Goal: Information Seeking & Learning: Compare options

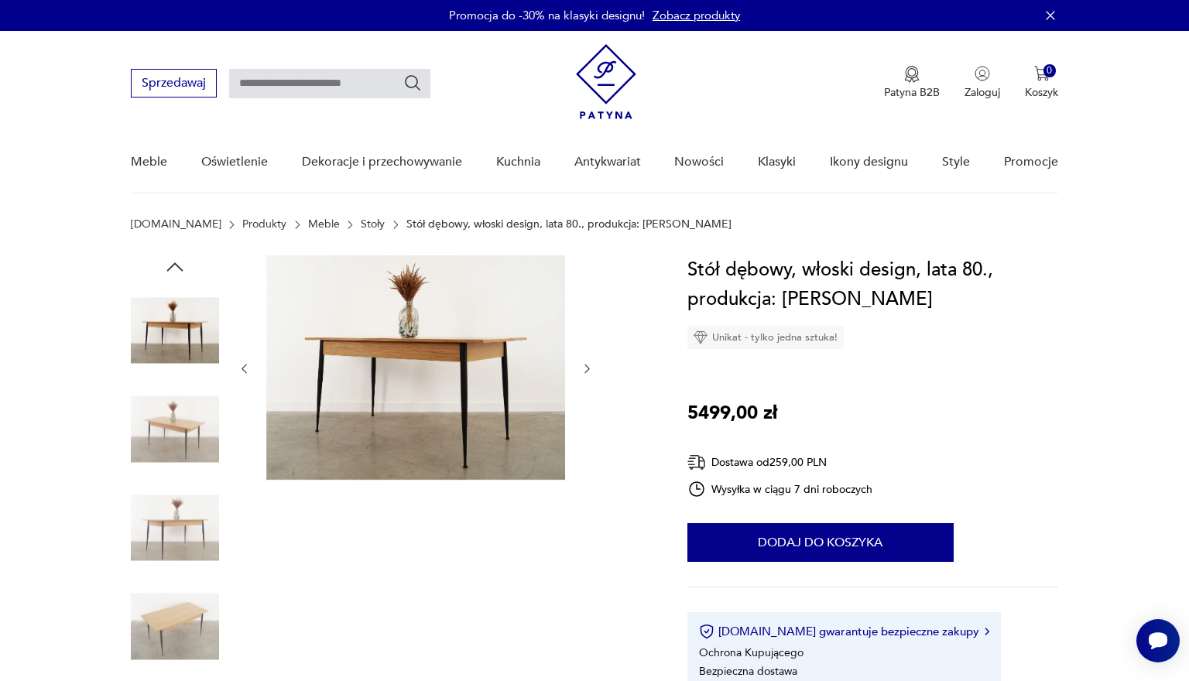
click at [588, 371] on icon "button" at bounding box center [587, 368] width 13 height 13
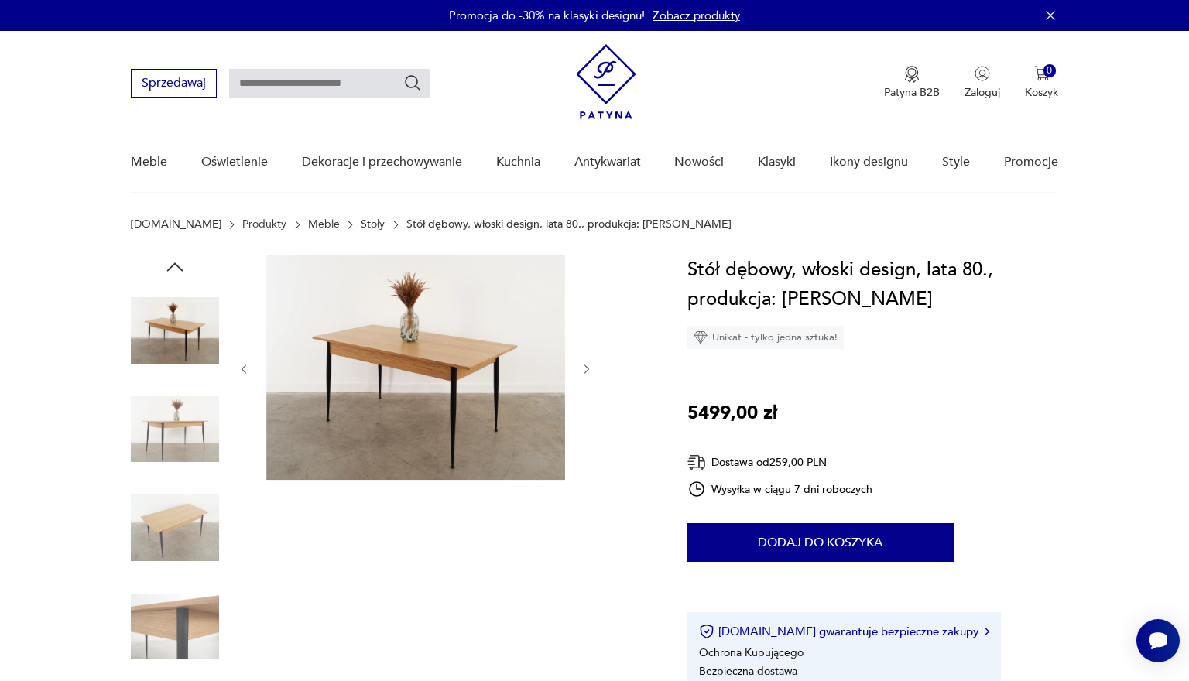
click at [587, 371] on icon "button" at bounding box center [586, 369] width 5 height 9
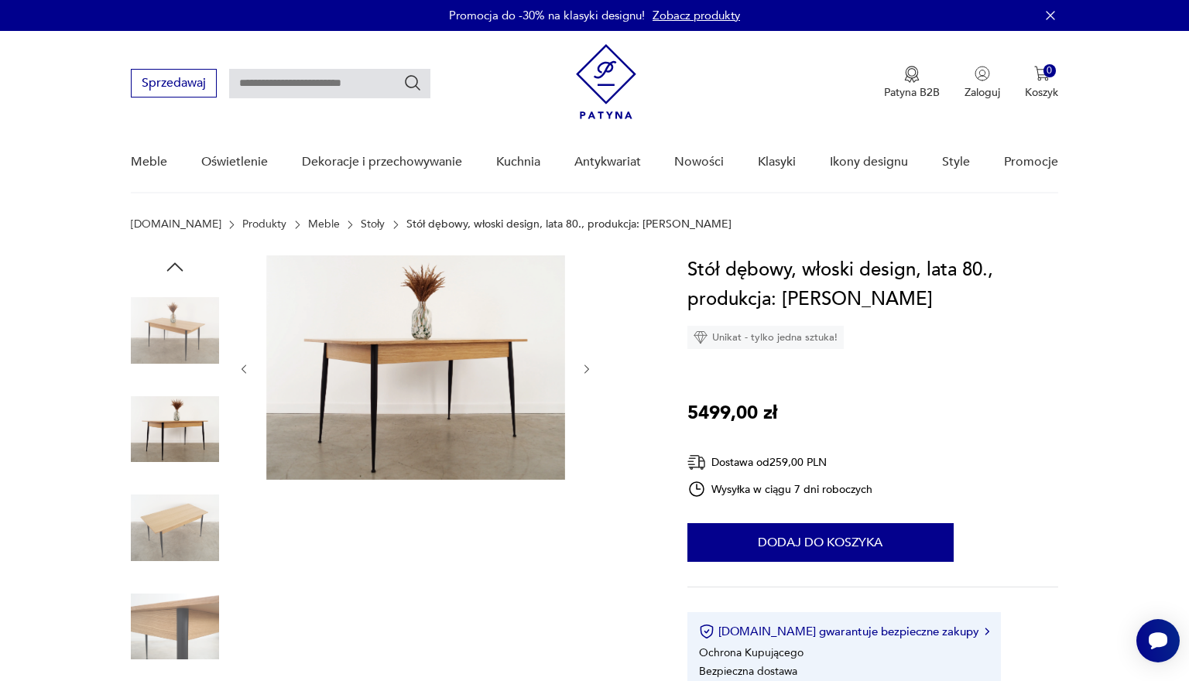
click at [587, 371] on icon "button" at bounding box center [586, 369] width 5 height 9
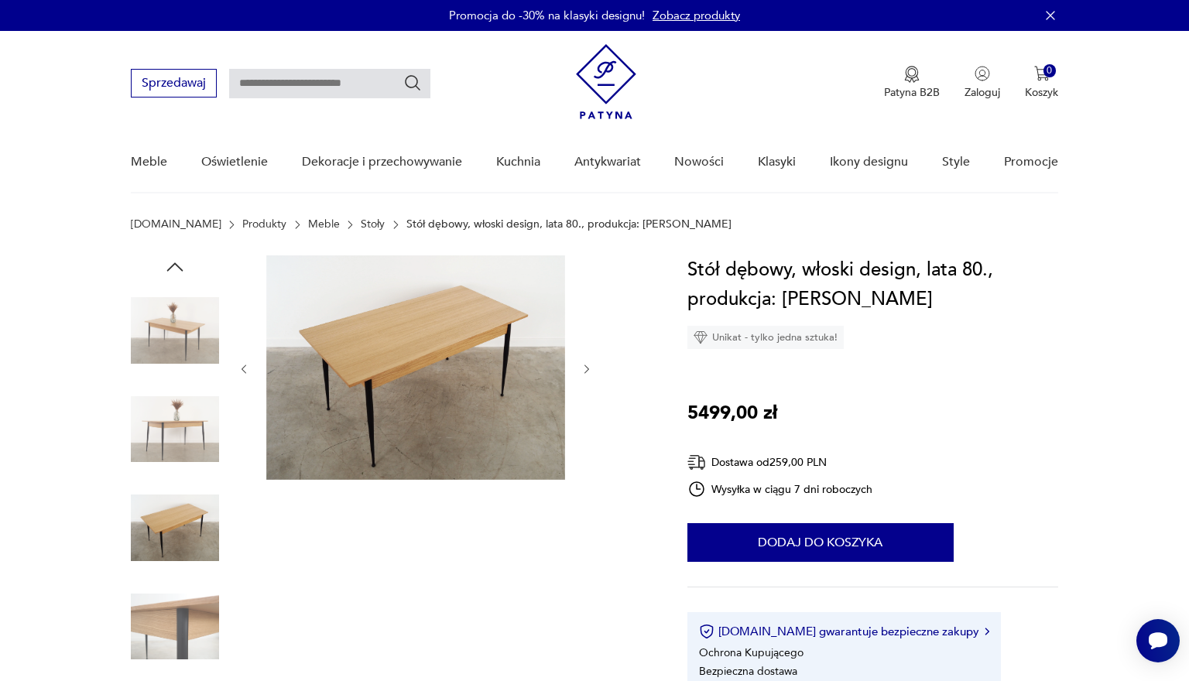
click at [587, 371] on icon "button" at bounding box center [586, 369] width 5 height 9
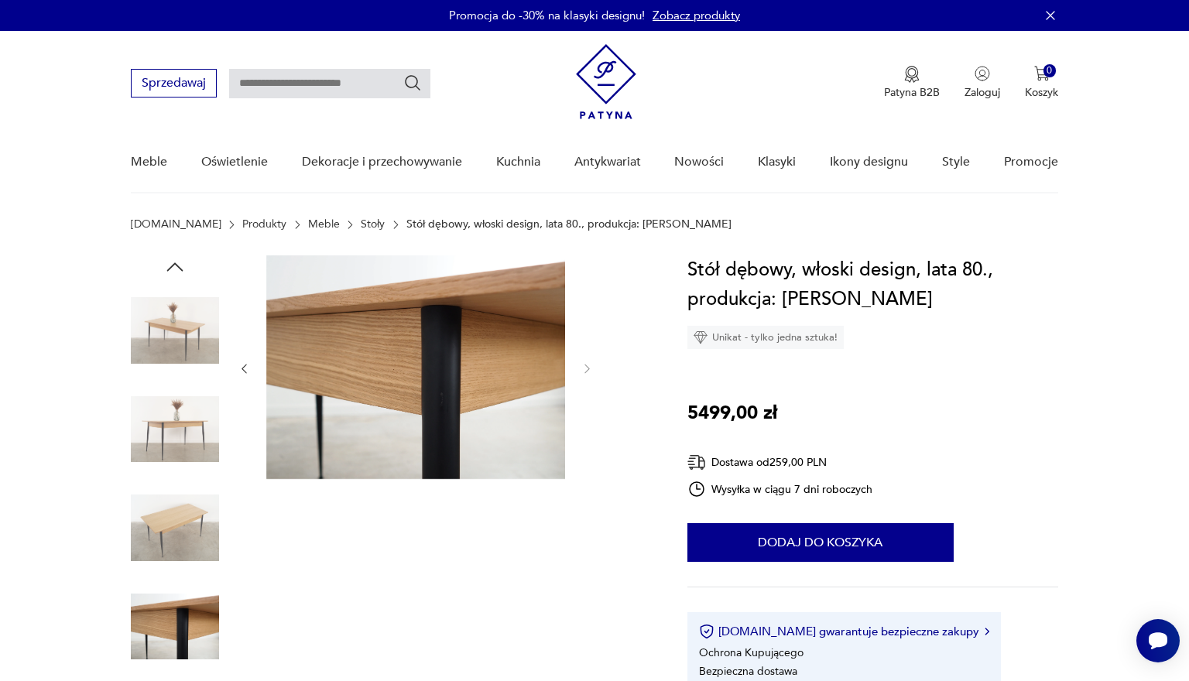
click at [587, 371] on icon "button" at bounding box center [586, 369] width 5 height 9
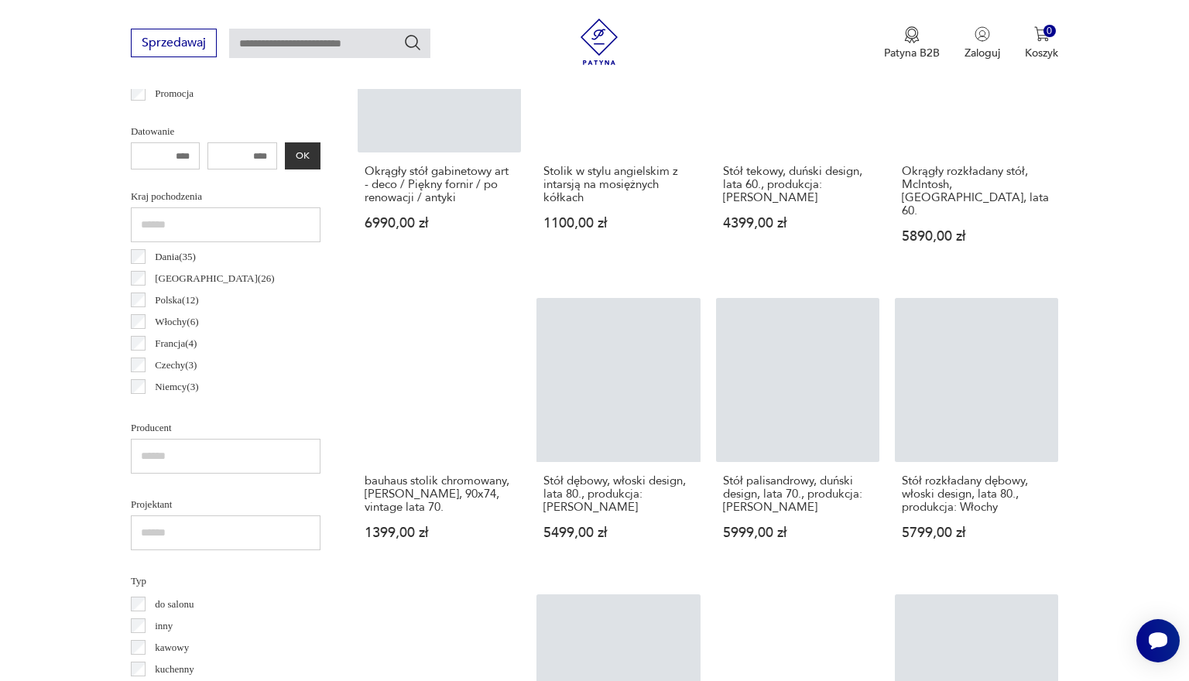
scroll to position [273, 0]
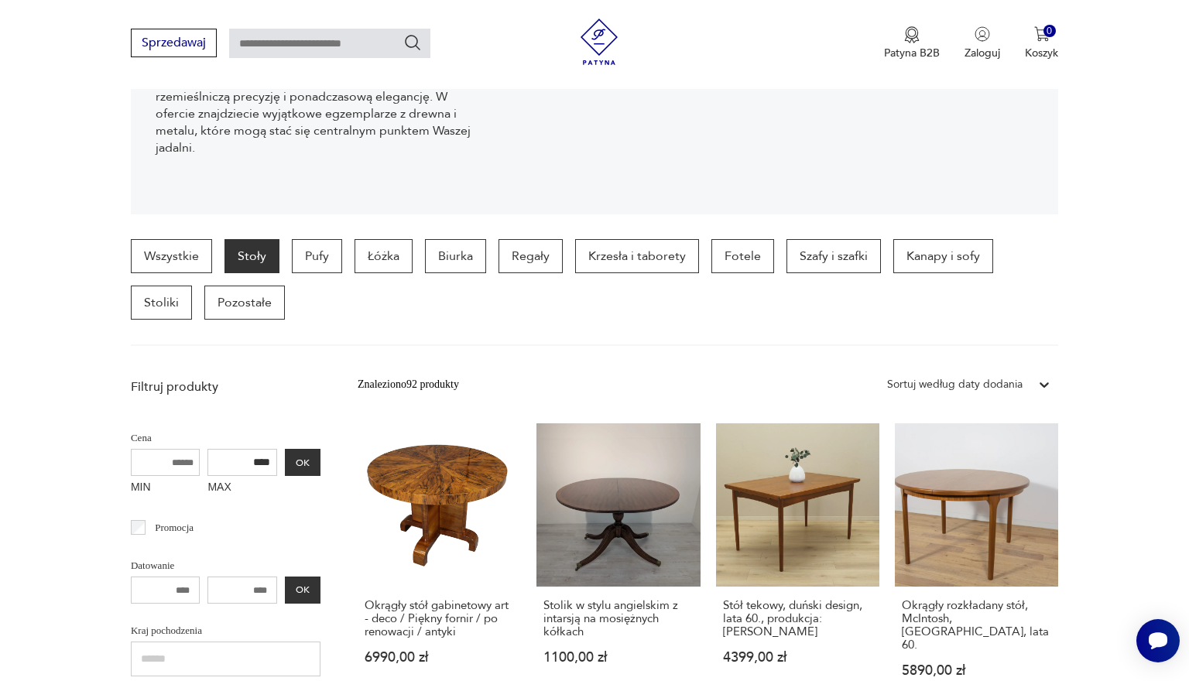
drag, startPoint x: 232, startPoint y: 467, endPoint x: 180, endPoint y: 464, distance: 52.7
click at [180, 465] on div "MIN MAX **** OK" at bounding box center [226, 475] width 190 height 52
type input "****"
click at [285, 456] on button "OK" at bounding box center [303, 462] width 36 height 27
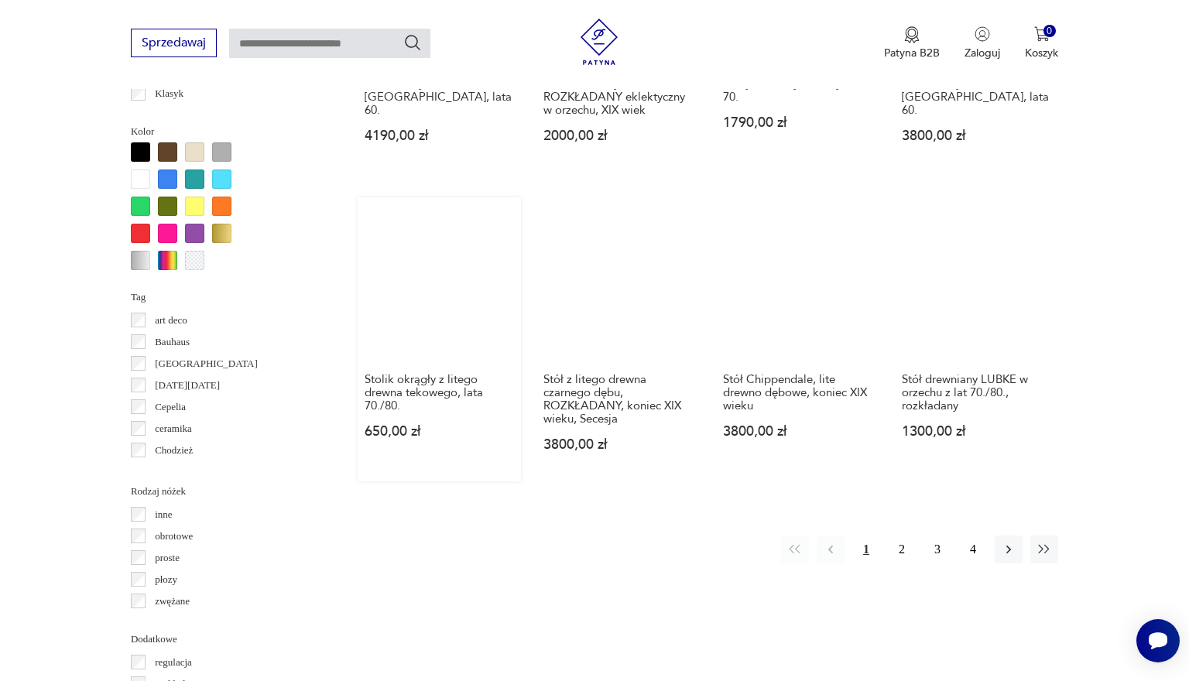
scroll to position [1403, 0]
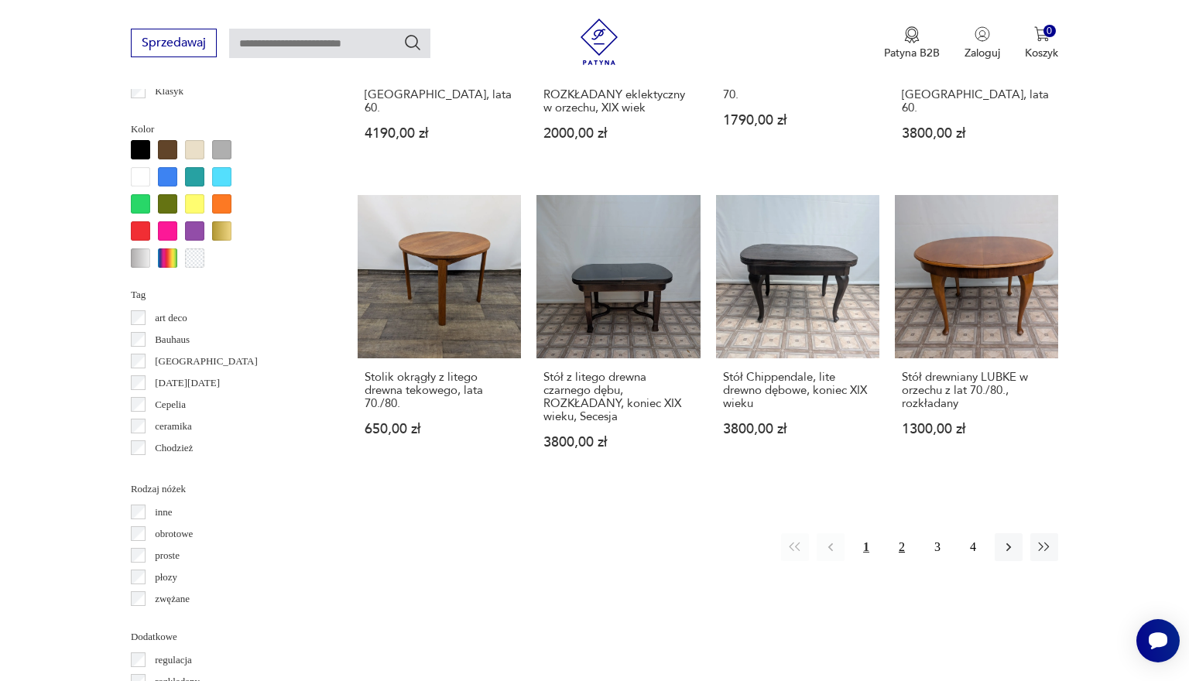
click at [779, 499] on button "2" at bounding box center [902, 547] width 28 height 28
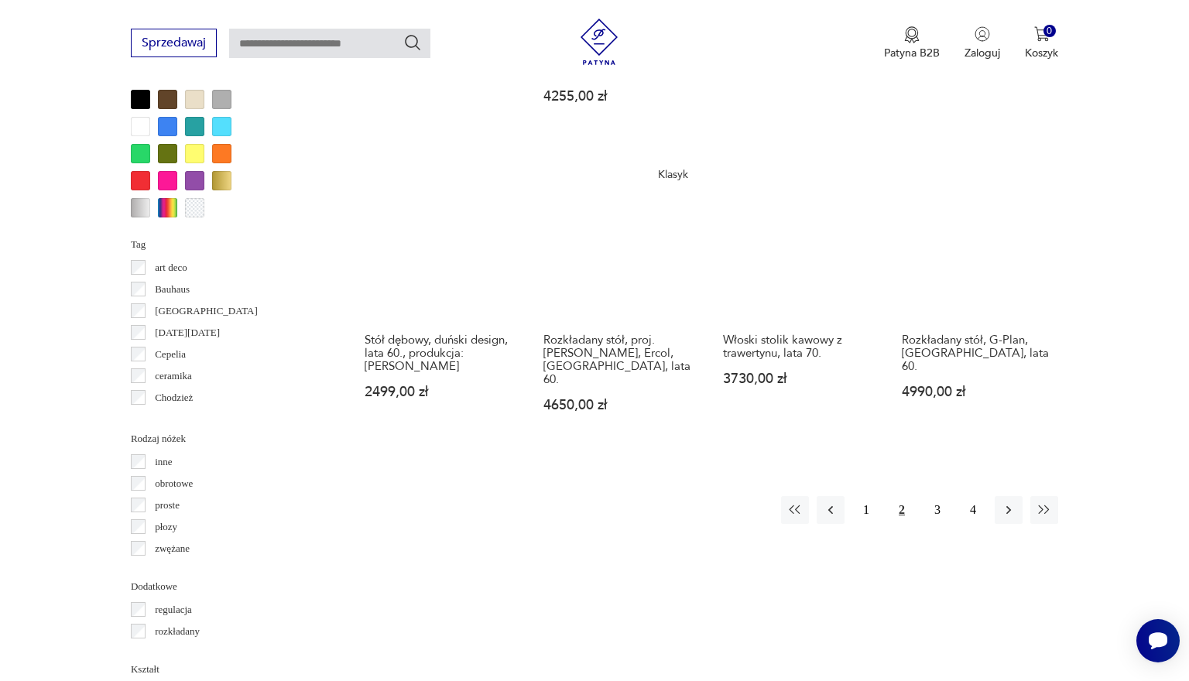
scroll to position [1449, 0]
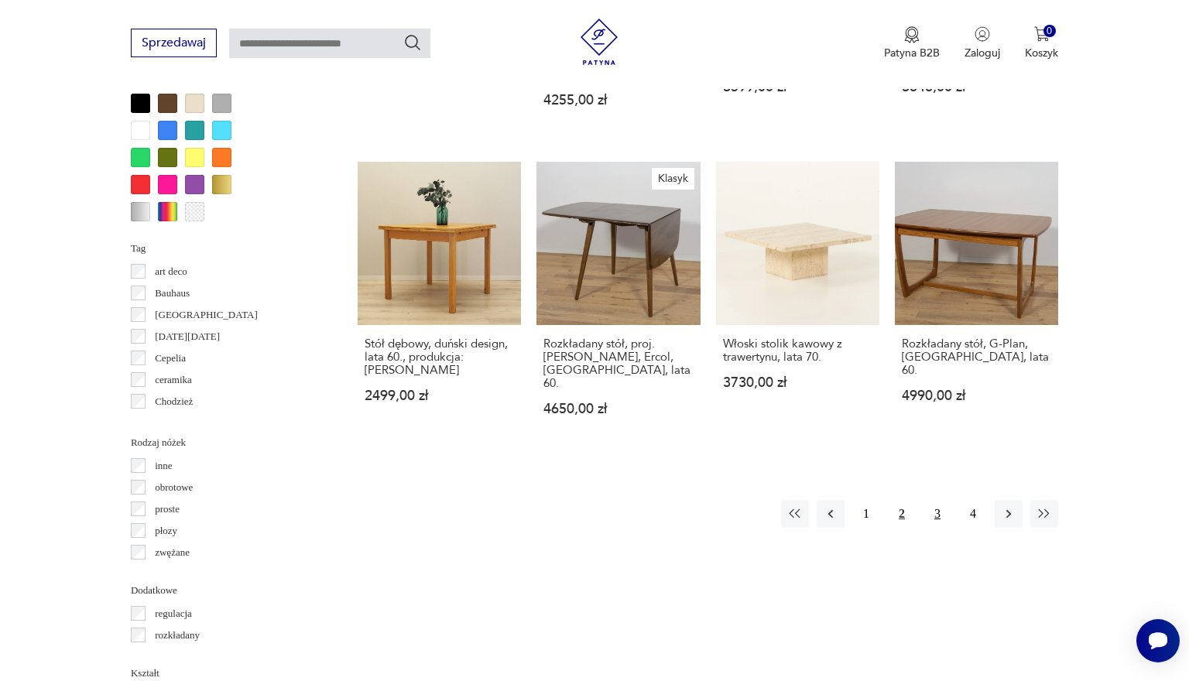
click at [779, 499] on button "3" at bounding box center [937, 514] width 28 height 28
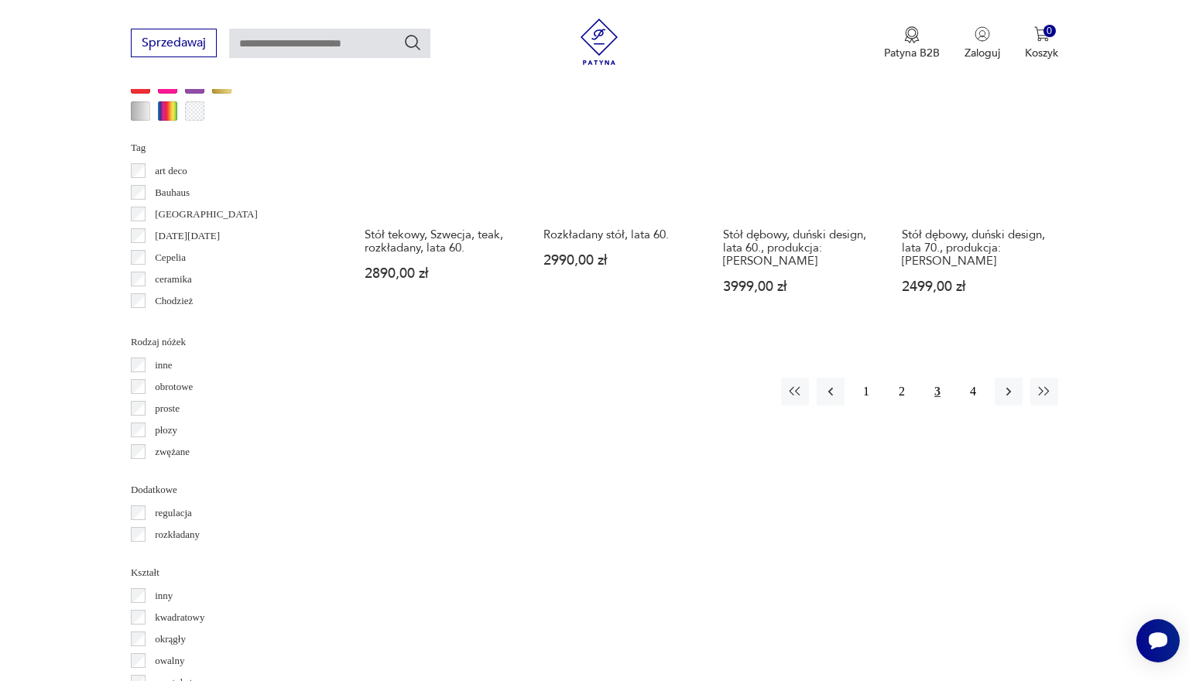
scroll to position [1566, 0]
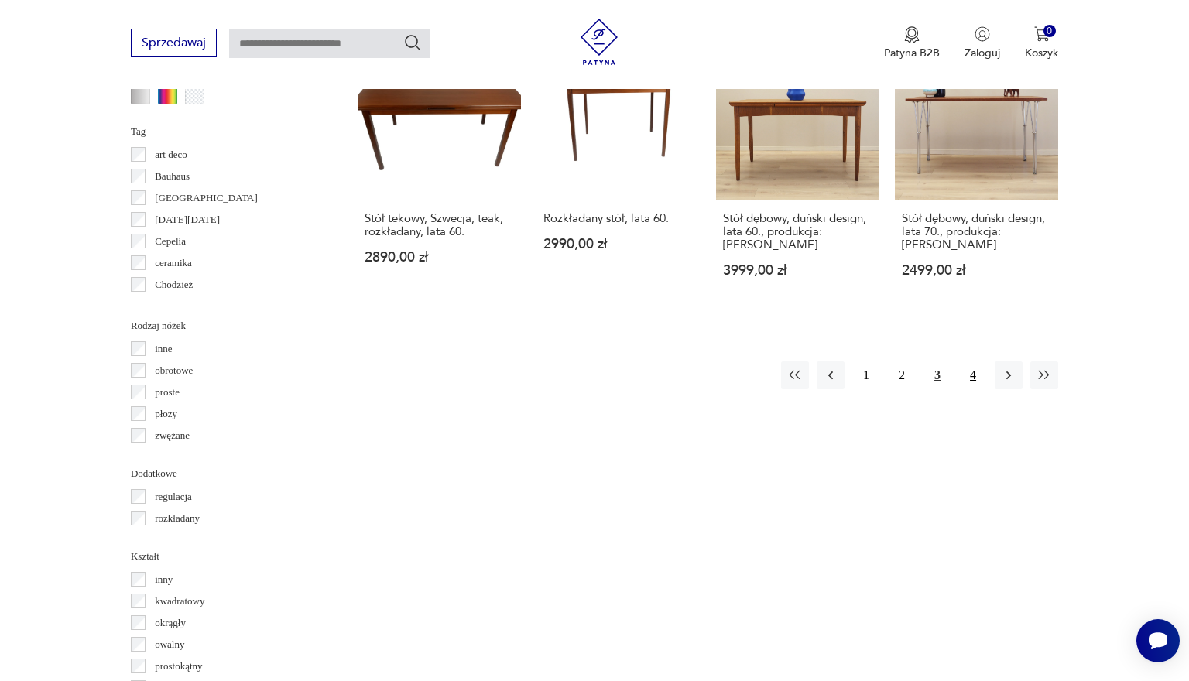
click at [779, 389] on button "4" at bounding box center [973, 375] width 28 height 28
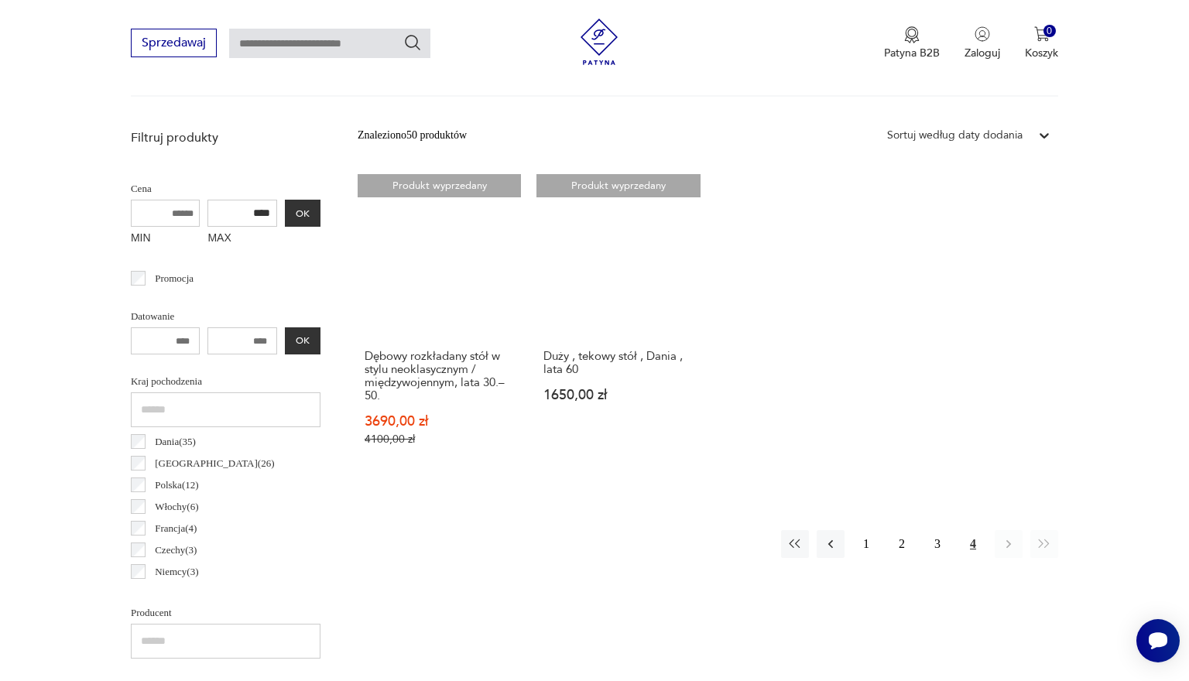
scroll to position [545, 0]
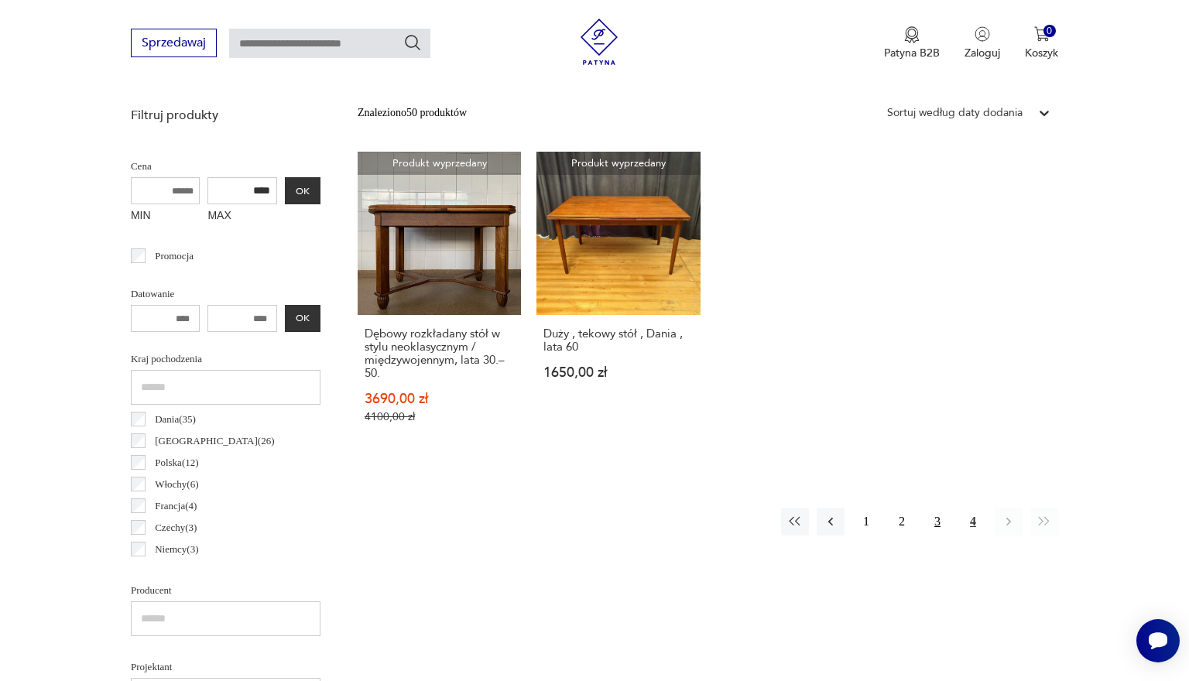
click at [779, 499] on button "3" at bounding box center [937, 522] width 28 height 28
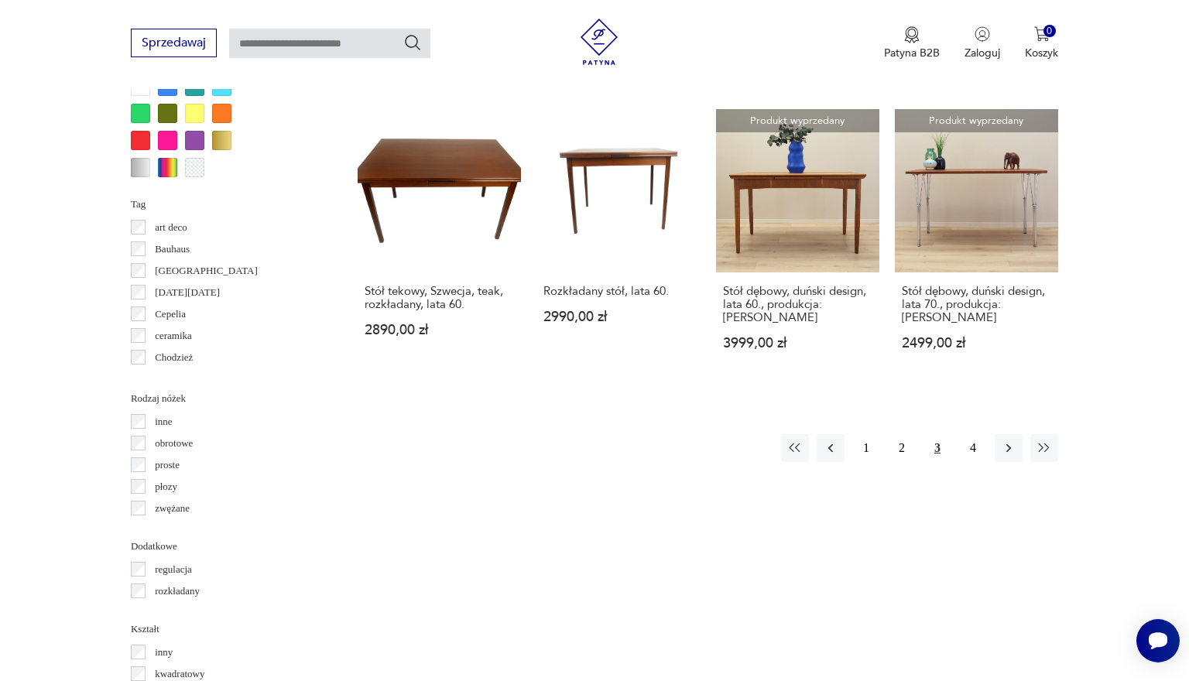
scroll to position [1496, 0]
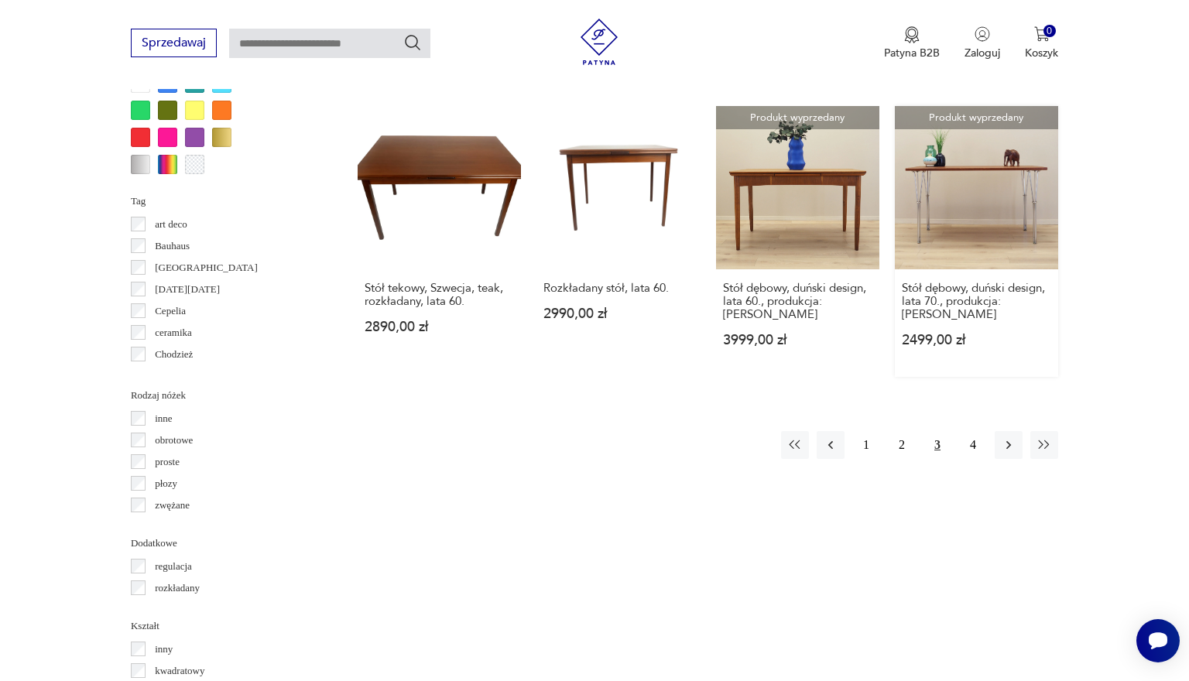
click at [779, 210] on link "Produkt wyprzedany Stół dębowy, duński design, lata 70., produkcja: [PERSON_NAM…" at bounding box center [976, 241] width 163 height 271
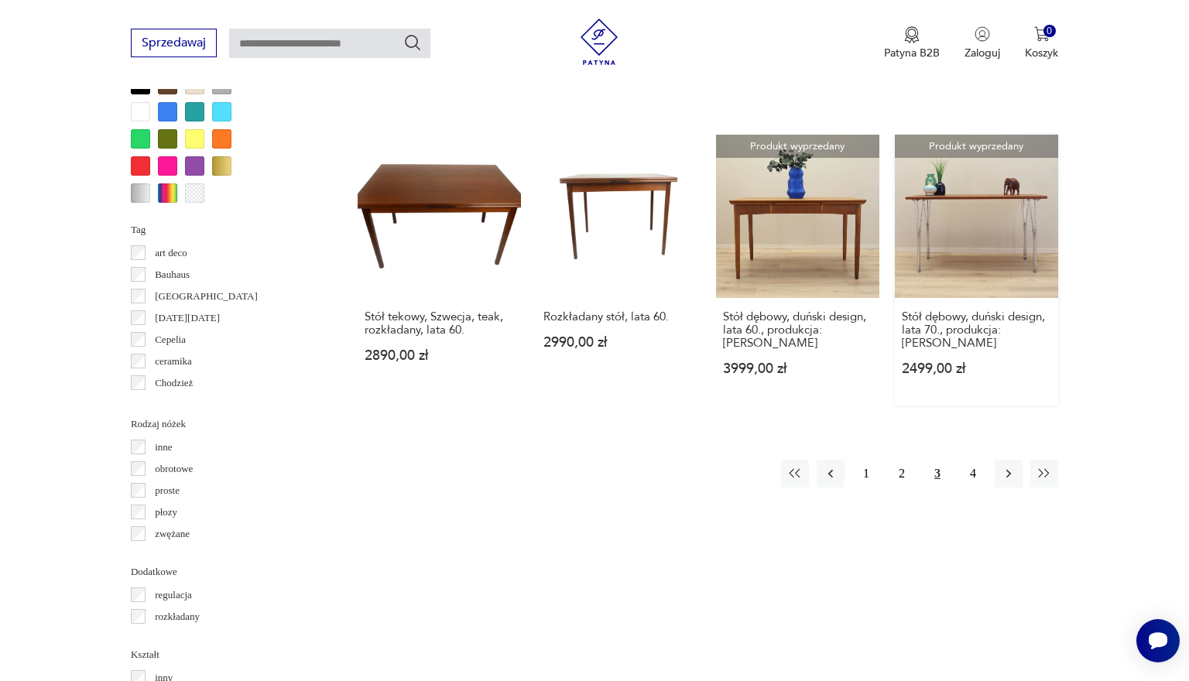
scroll to position [132, 0]
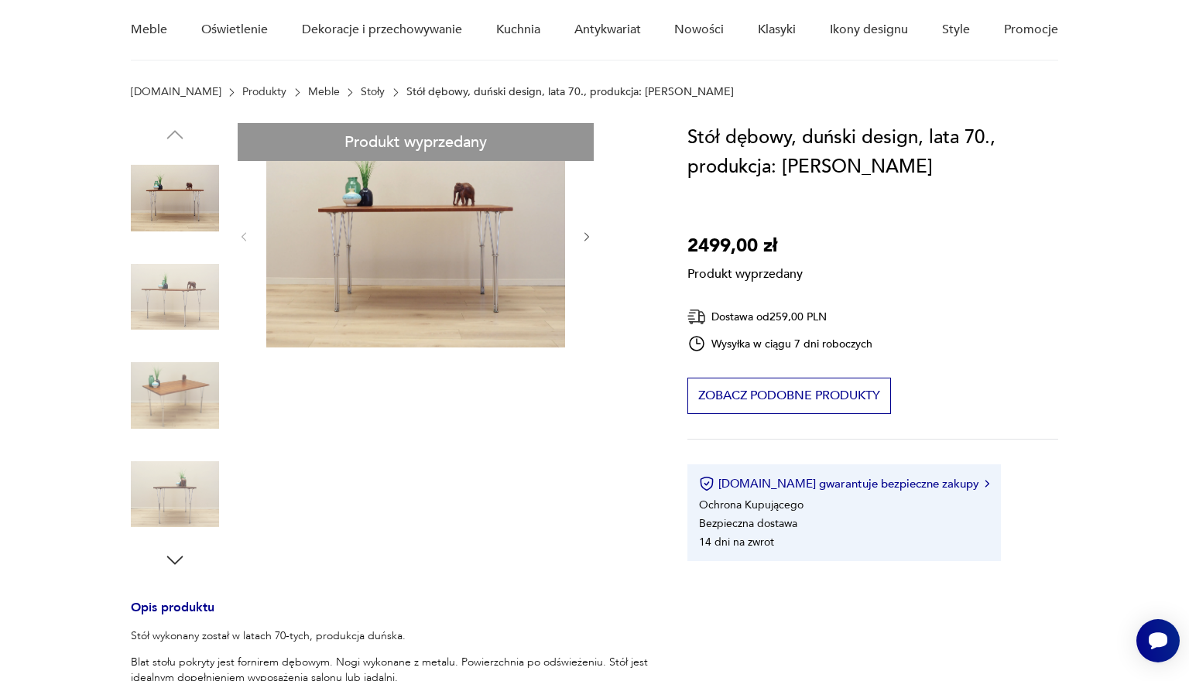
click at [593, 238] on div "Produkt wyprzedany Opis produktu Stół wykonany został w latach 70-tych, produkc…" at bounding box center [390, 620] width 519 height 995
click at [586, 234] on div "Produkt wyprzedany Opis produktu Stół wykonany został w latach 70-tych, produkc…" at bounding box center [390, 620] width 519 height 995
click at [185, 290] on div "Produkt wyprzedany Opis produktu Stół wykonany został w latach 70-tych, produkc…" at bounding box center [390, 620] width 519 height 995
click at [188, 389] on div "Produkt wyprzedany Opis produktu Stół wykonany został w latach 70-tych, produkc…" at bounding box center [390, 620] width 519 height 995
click at [174, 217] on div "Produkt wyprzedany Opis produktu Stół wykonany został w latach 70-tych, produkc…" at bounding box center [390, 620] width 519 height 995
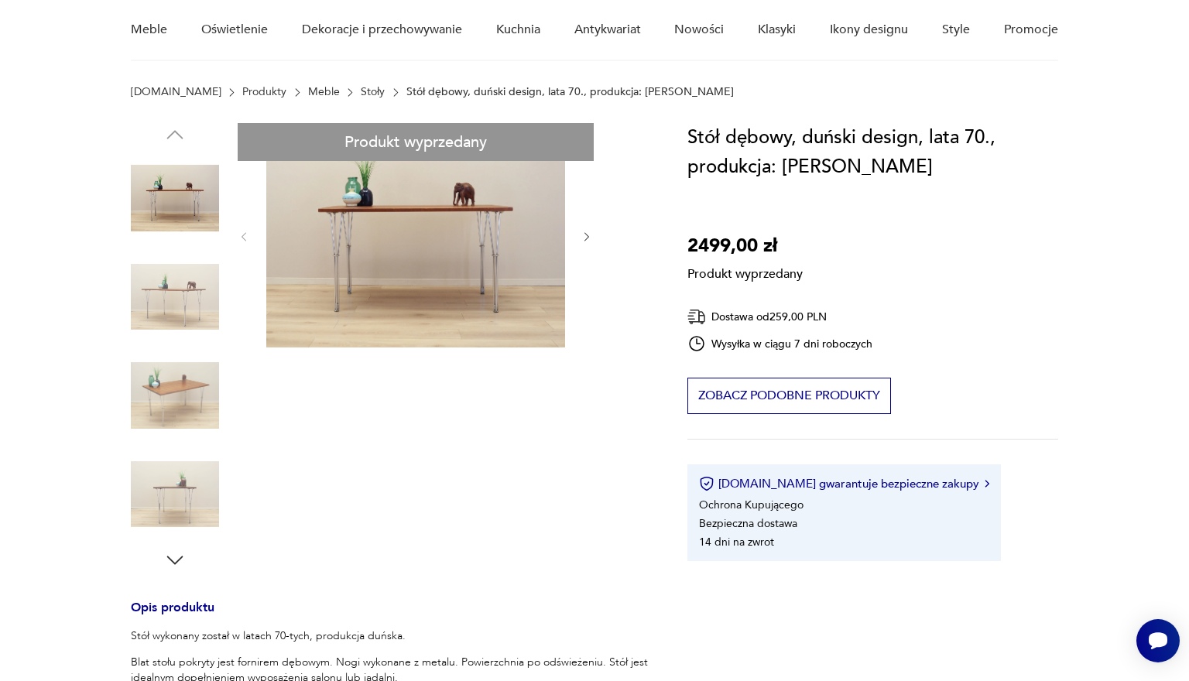
click at [585, 238] on div "Produkt wyprzedany Opis produktu Stół wykonany został w latach 70-tych, produkc…" at bounding box center [390, 620] width 519 height 995
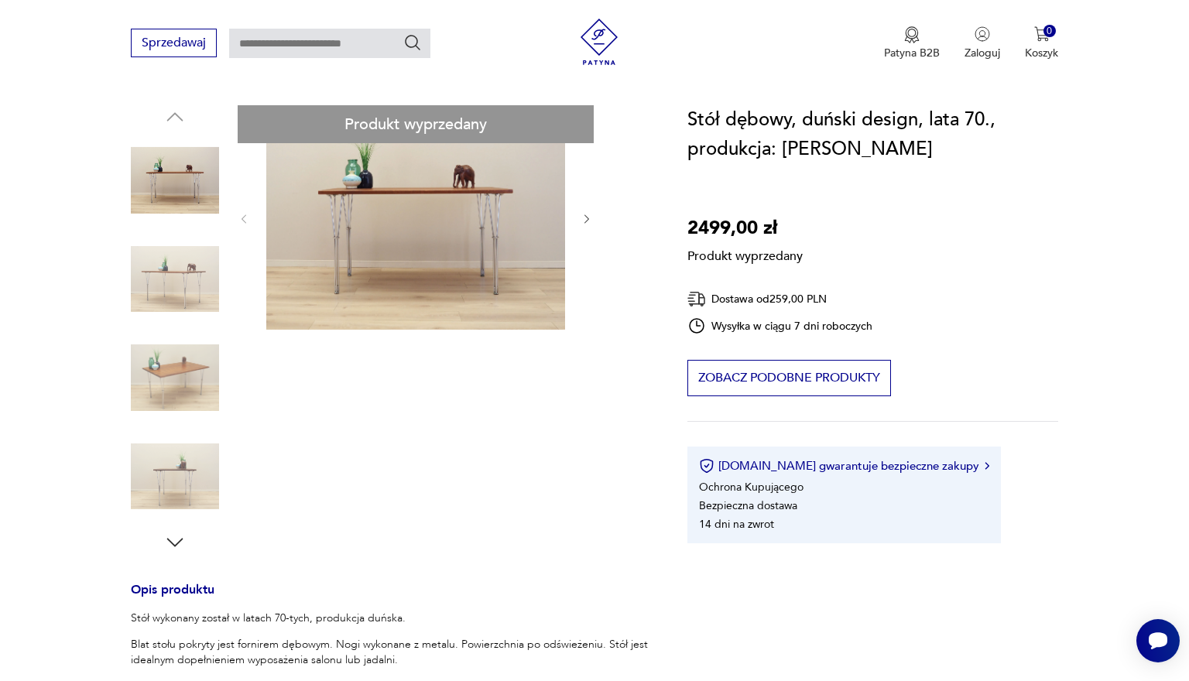
scroll to position [167, 0]
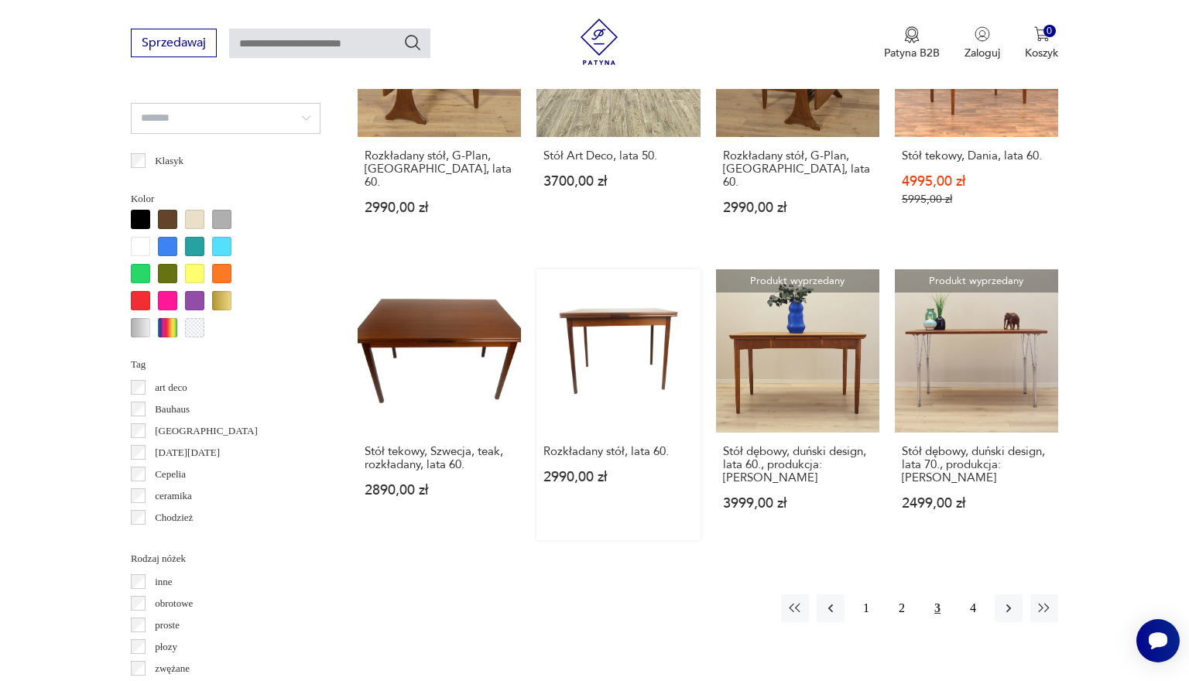
scroll to position [1175, 0]
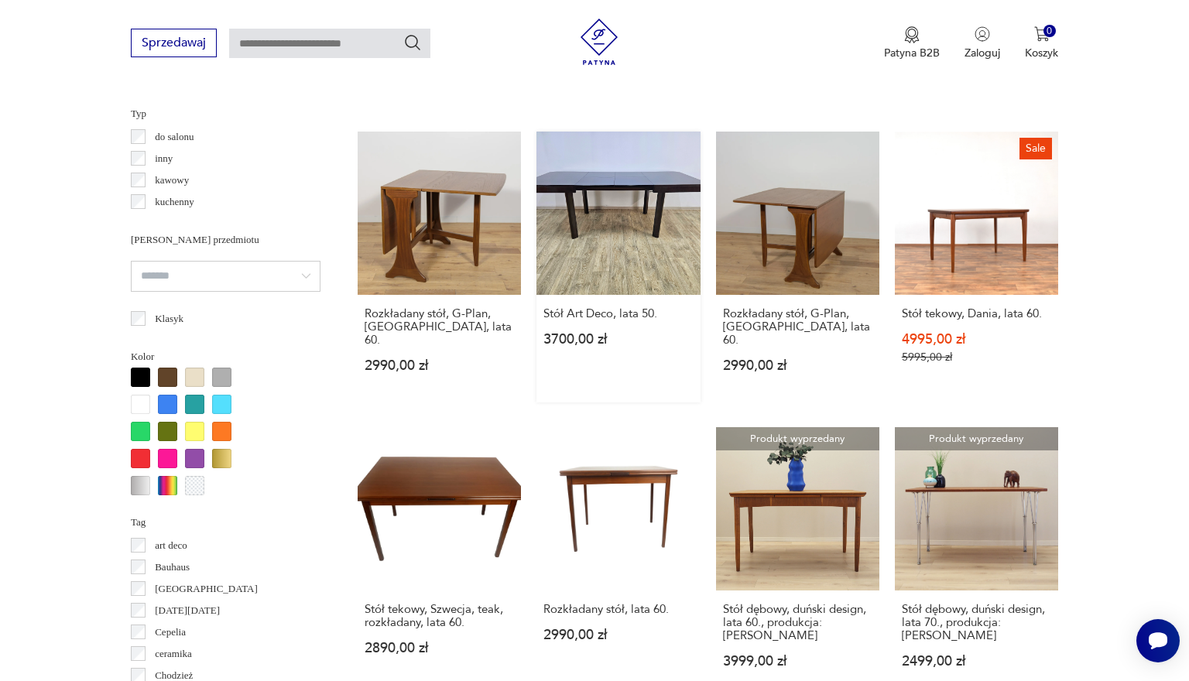
click at [580, 253] on link "Stół Art Deco, lata 50. 3700,00 zł" at bounding box center [617, 267] width 163 height 271
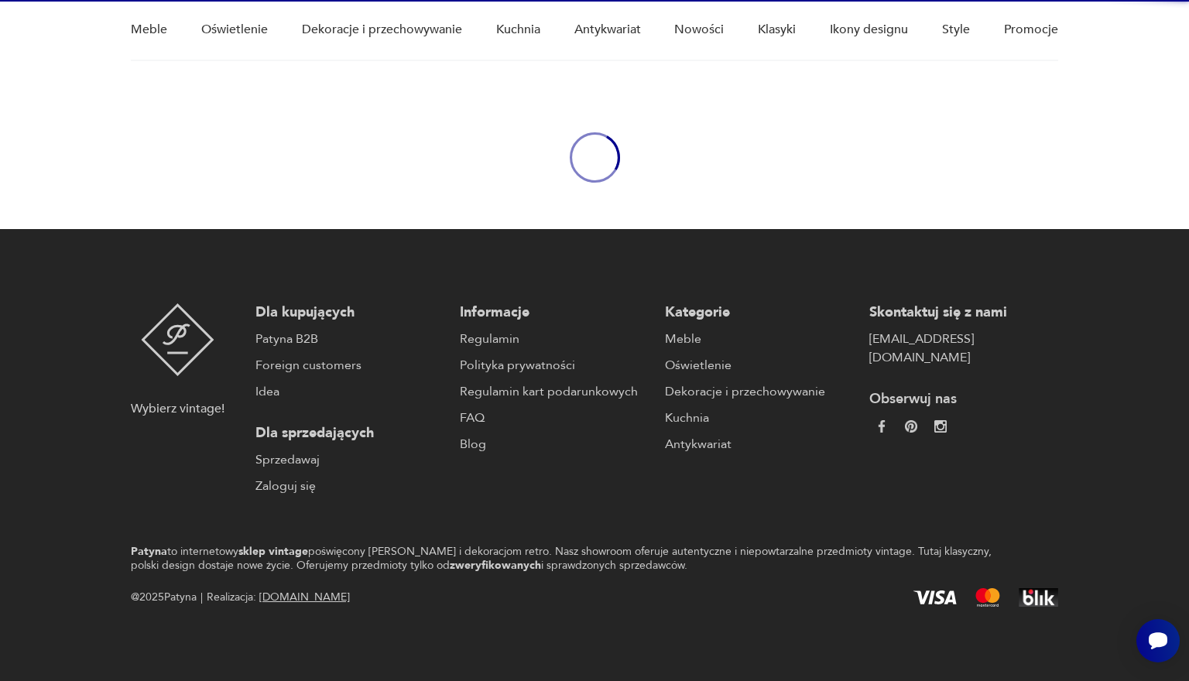
scroll to position [132, 0]
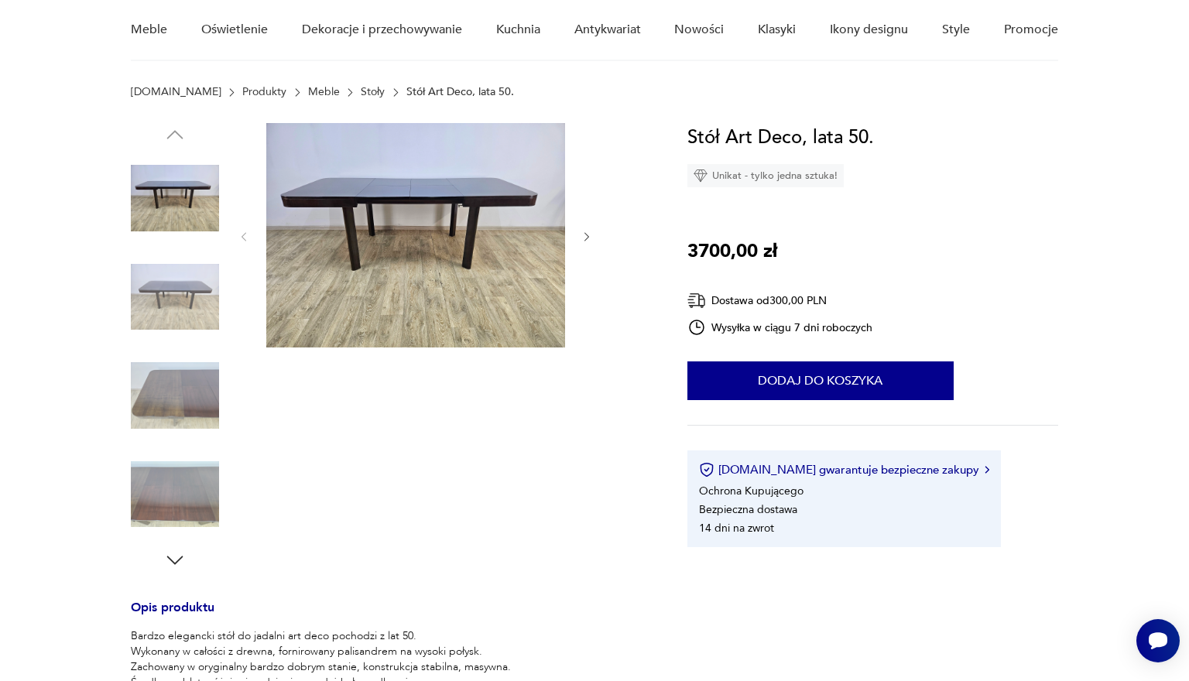
click at [578, 243] on div at bounding box center [416, 237] width 356 height 228
click at [584, 238] on icon "button" at bounding box center [587, 237] width 13 height 13
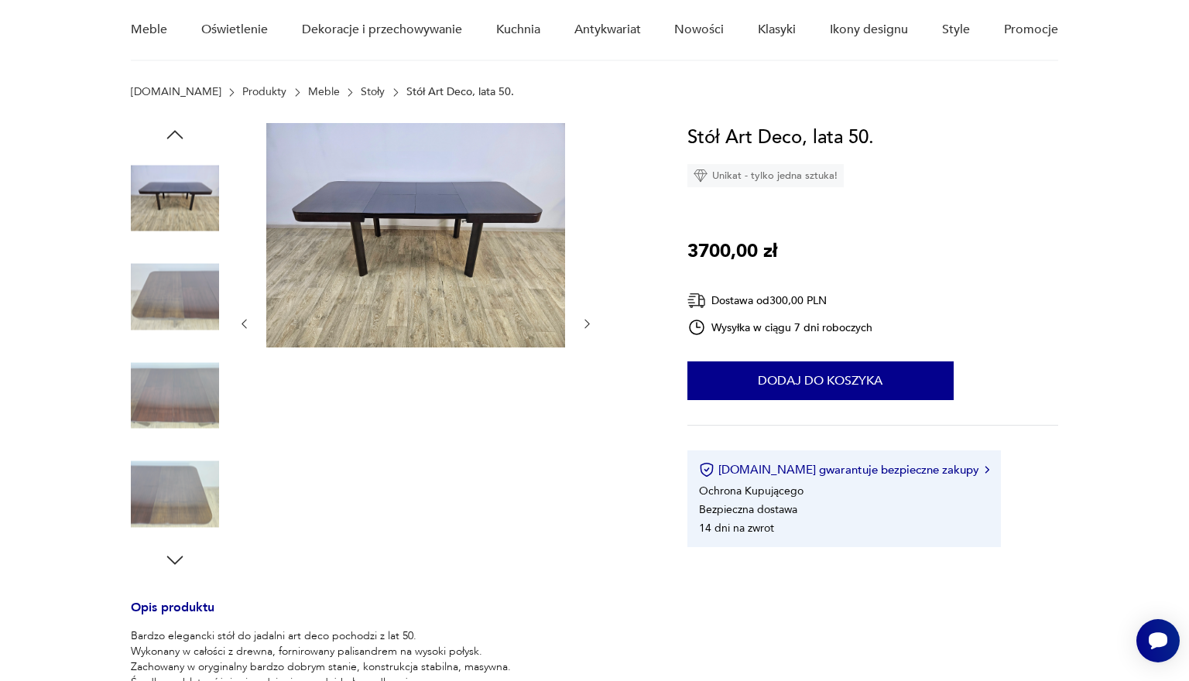
click at [584, 324] on icon "button" at bounding box center [587, 323] width 13 height 13
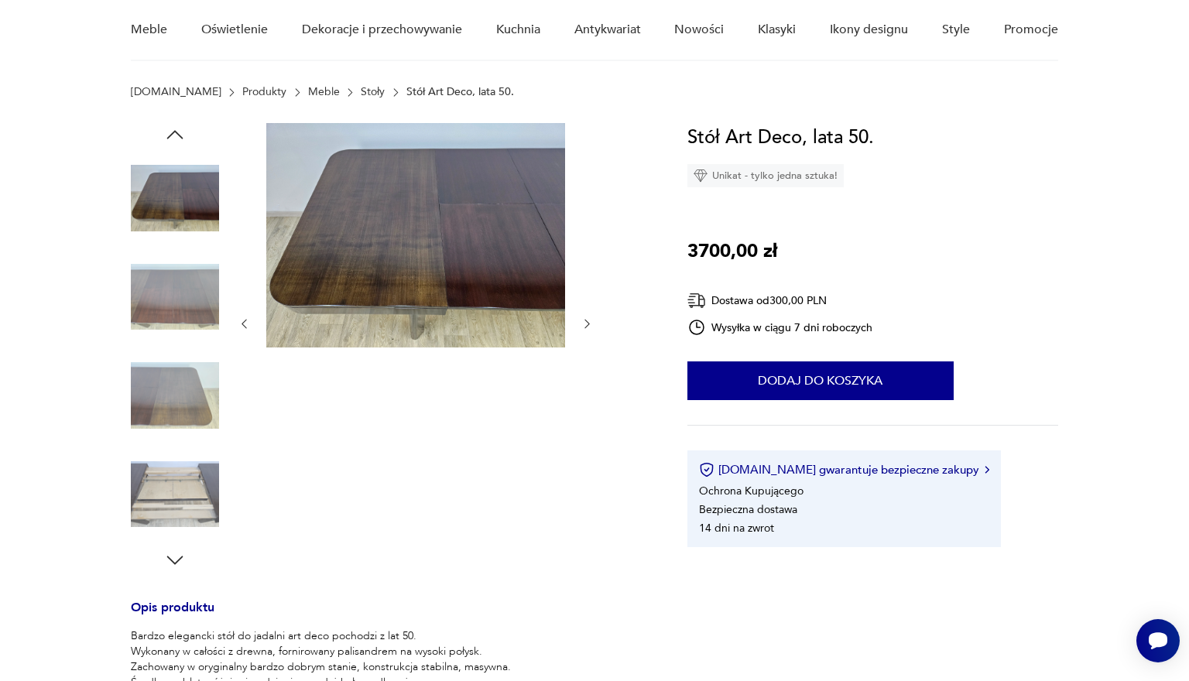
click at [248, 327] on icon "button" at bounding box center [244, 323] width 13 height 13
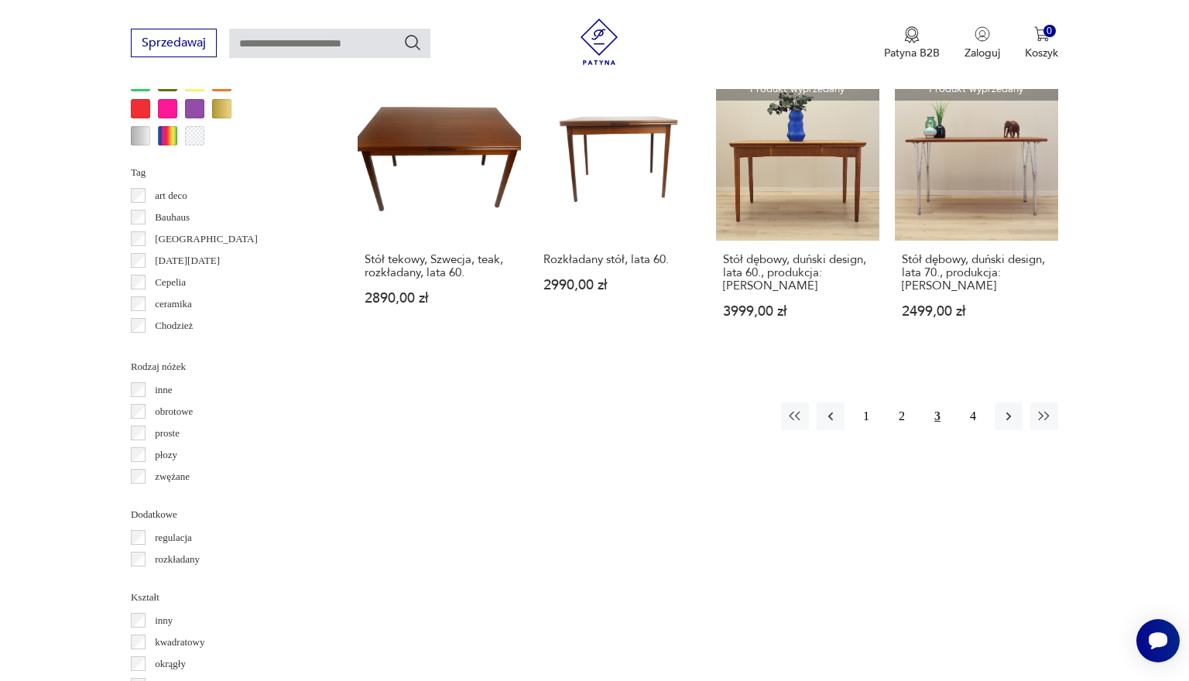
scroll to position [1530, 0]
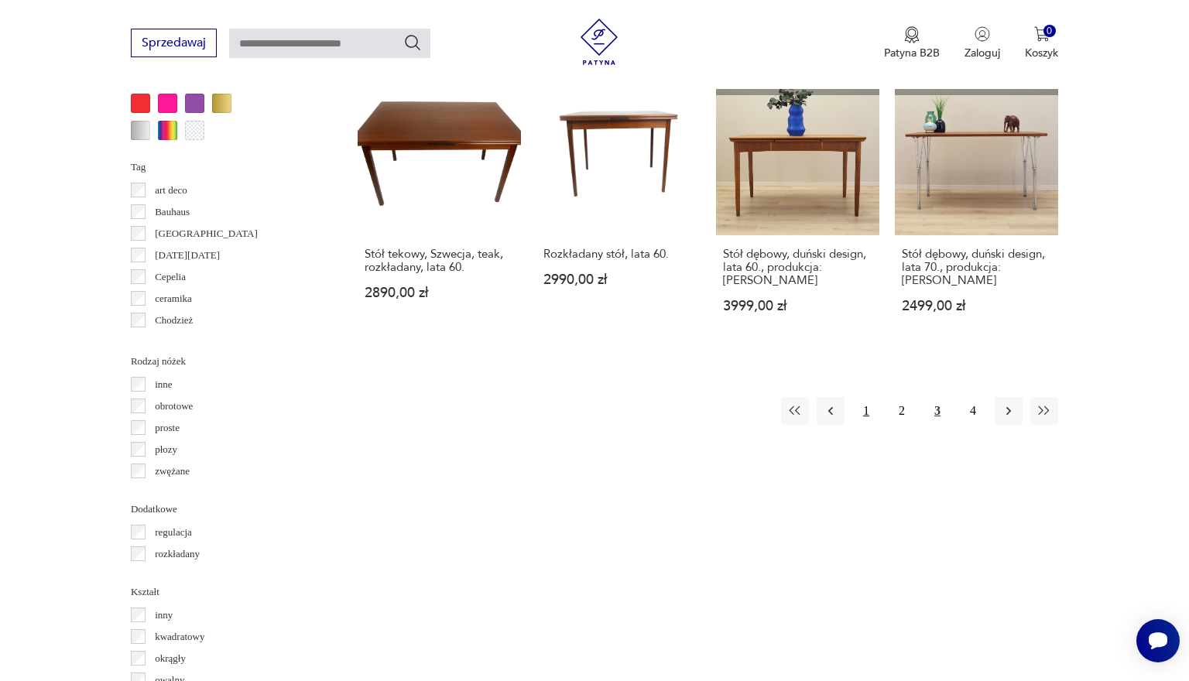
click at [779, 425] on button "1" at bounding box center [866, 411] width 28 height 28
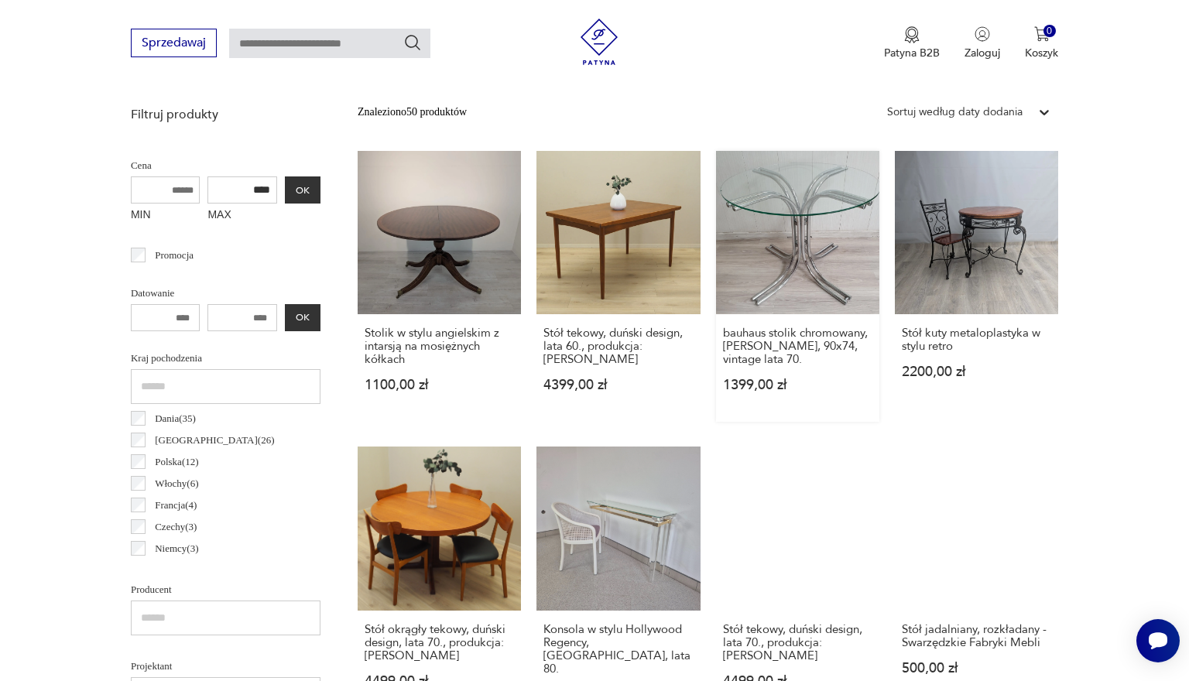
scroll to position [547, 0]
